Goal: Information Seeking & Learning: Learn about a topic

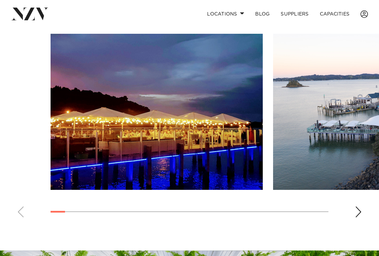
scroll to position [444, 0]
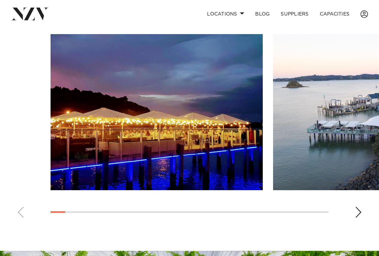
click at [358, 218] on div "Next slide" at bounding box center [358, 212] width 7 height 11
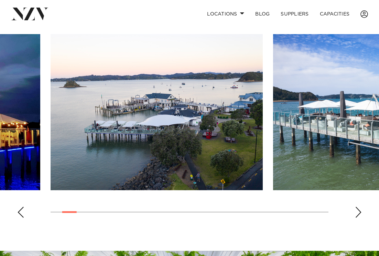
click at [358, 218] on div "Next slide" at bounding box center [358, 212] width 7 height 11
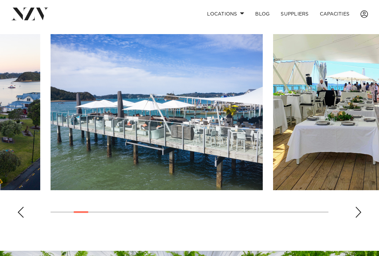
click at [358, 218] on div "Next slide" at bounding box center [358, 212] width 7 height 11
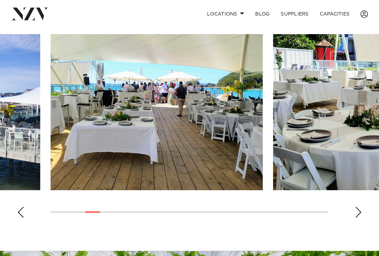
click at [358, 218] on div "Next slide" at bounding box center [358, 212] width 7 height 11
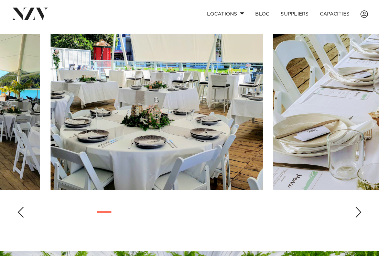
click at [358, 218] on div "Next slide" at bounding box center [358, 212] width 7 height 11
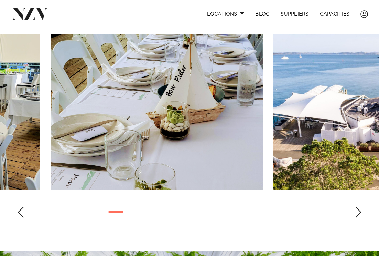
click at [358, 218] on div "Next slide" at bounding box center [358, 212] width 7 height 11
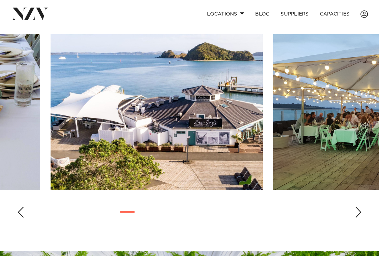
click at [358, 218] on div "Next slide" at bounding box center [358, 212] width 7 height 11
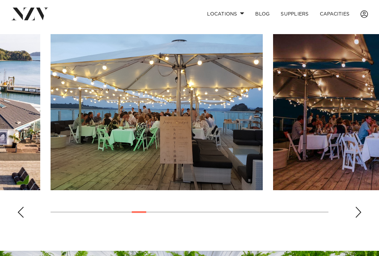
click at [358, 218] on div "Next slide" at bounding box center [358, 212] width 7 height 11
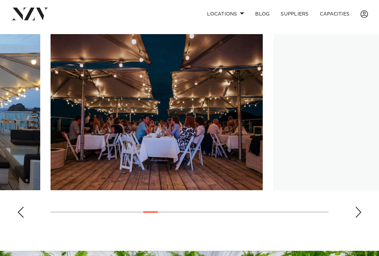
click at [358, 218] on div "Next slide" at bounding box center [358, 212] width 7 height 11
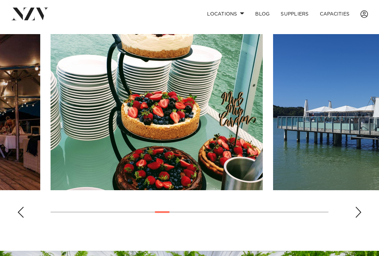
click at [358, 218] on div "Next slide" at bounding box center [358, 212] width 7 height 11
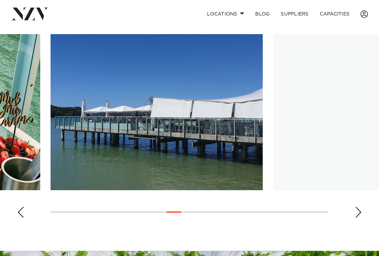
click at [359, 218] on div "Next slide" at bounding box center [358, 212] width 7 height 11
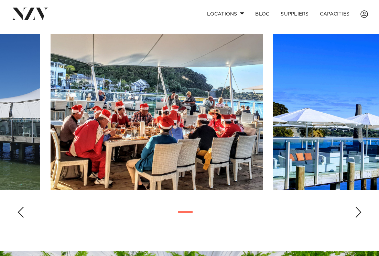
click at [359, 218] on div "Next slide" at bounding box center [358, 212] width 7 height 11
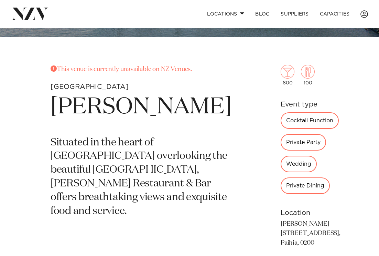
scroll to position [184, 0]
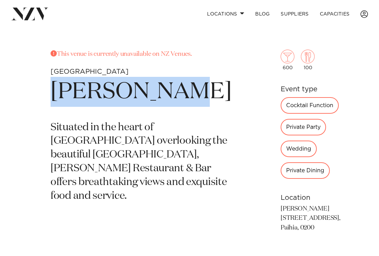
drag, startPoint x: 55, startPoint y: 98, endPoint x: 114, endPoint y: 136, distance: 69.8
click at [114, 107] on h1 "Zane Grey's" at bounding box center [141, 92] width 181 height 30
copy h1 "Zane Grey's"
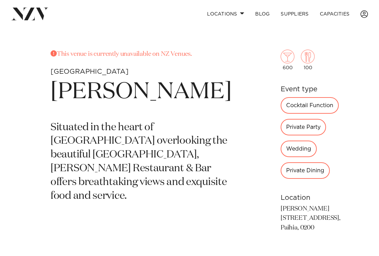
click at [281, 76] on div "600 100 Event type Cocktail Function Private Party Wedding Private Dining See m…" at bounding box center [311, 127] width 60 height 211
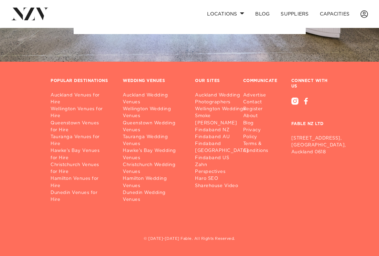
scroll to position [855, 0]
click at [98, 95] on link "Auckland Venues for Hire" at bounding box center [81, 99] width 61 height 14
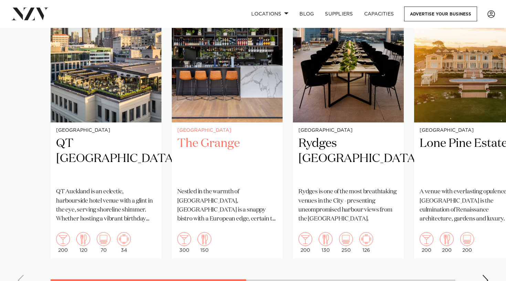
scroll to position [577, 0]
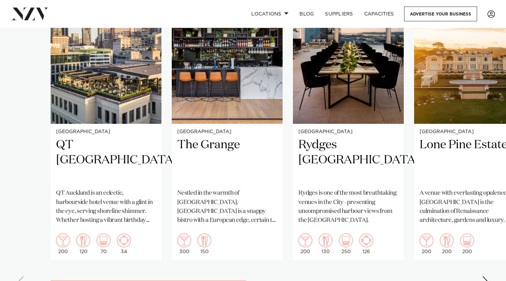
click at [379, 255] on div "Next slide" at bounding box center [485, 281] width 7 height 11
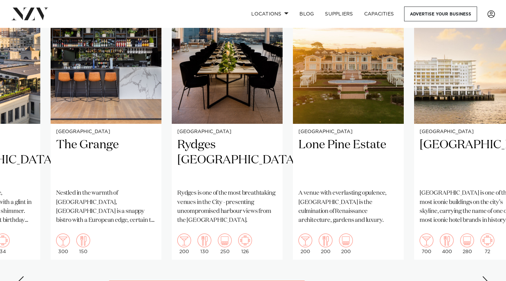
click at [379, 255] on div "Next slide" at bounding box center [485, 281] width 7 height 11
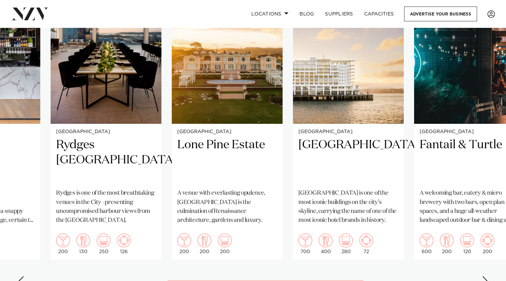
click at [379, 255] on div "Next slide" at bounding box center [485, 281] width 7 height 11
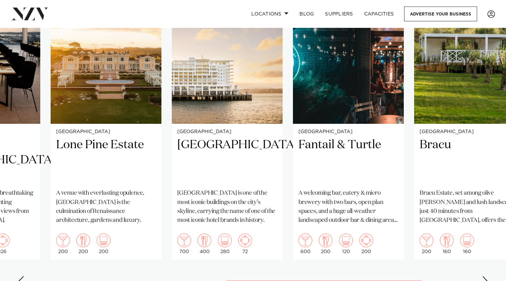
click at [379, 255] on div "Next slide" at bounding box center [485, 281] width 7 height 11
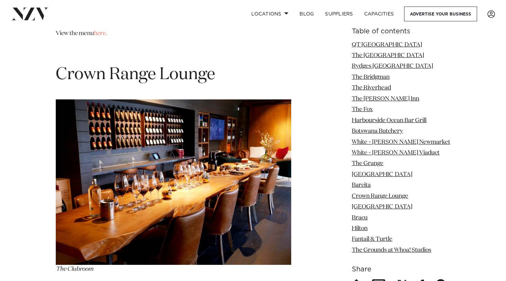
scroll to position [5658, 0]
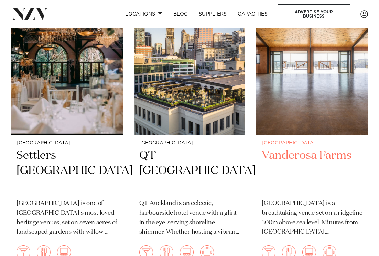
scroll to position [335, 0]
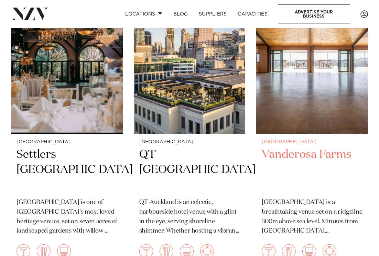
click at [305, 103] on img at bounding box center [312, 59] width 112 height 150
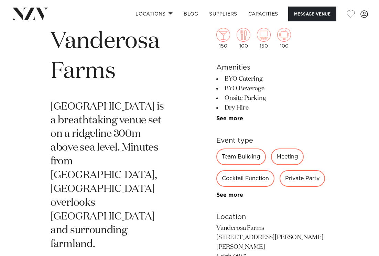
scroll to position [219, 0]
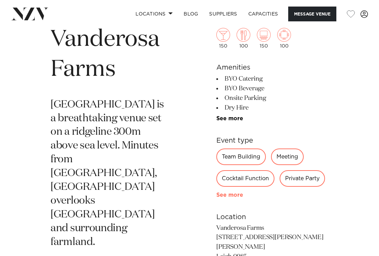
click at [238, 196] on link "See more" at bounding box center [244, 195] width 54 height 6
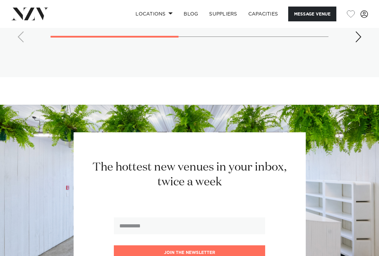
scroll to position [1549, 0]
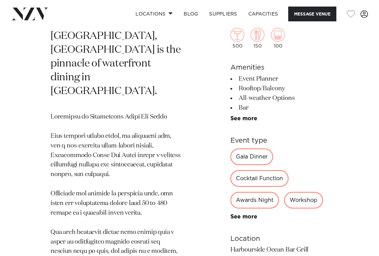
scroll to position [353, 0]
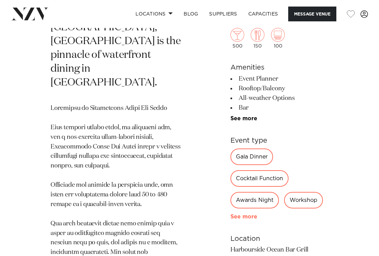
click at [240, 214] on link "See more" at bounding box center [258, 217] width 54 height 6
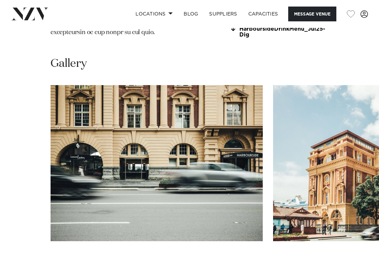
scroll to position [759, 0]
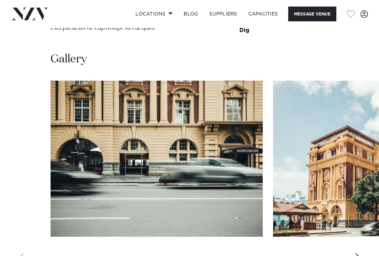
click at [358, 253] on div "Next slide" at bounding box center [358, 258] width 7 height 11
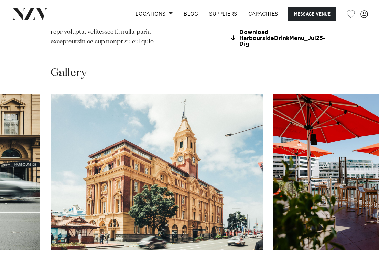
scroll to position [739, 0]
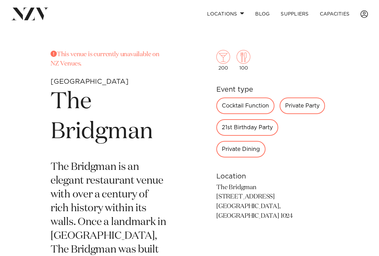
scroll to position [185, 0]
